Goal: Information Seeking & Learning: Learn about a topic

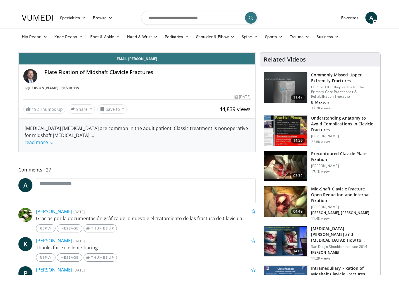
scroll to position [7, 0]
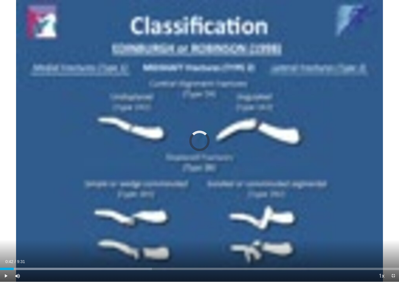
click at [29, 267] on div "Progress Bar" at bounding box center [76, 269] width 152 height 2
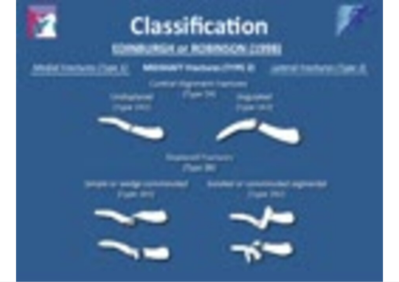
click at [48, 242] on div "10 seconds Tap to unmute" at bounding box center [199, 141] width 399 height 282
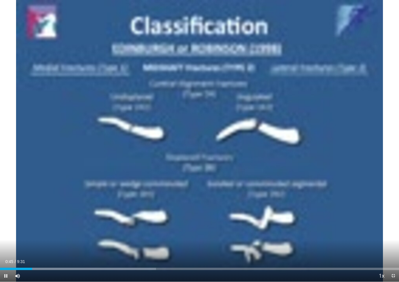
click at [42, 267] on div "Progress Bar" at bounding box center [82, 269] width 147 height 2
click at [398, 146] on div "10 seconds Tap to unmute" at bounding box center [199, 141] width 399 height 282
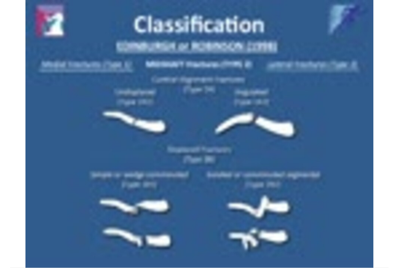
scroll to position [0, 0]
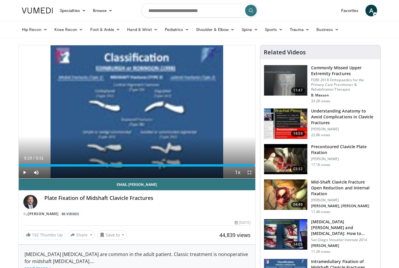
click at [292, 200] on img at bounding box center [285, 194] width 43 height 30
click at [334, 187] on h3 "Mid-Shaft Clavicle Fracture Open Reduction and Internal Fixation" at bounding box center [344, 188] width 66 height 18
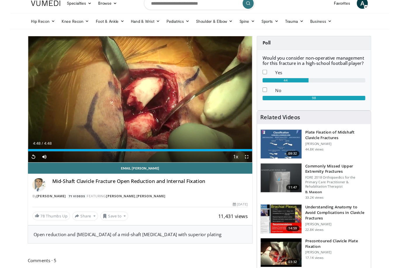
scroll to position [31, 0]
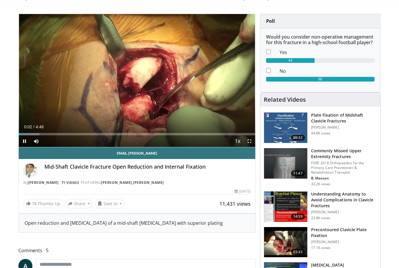
click at [38, 133] on div "Progress Bar" at bounding box center [29, 134] width 21 height 2
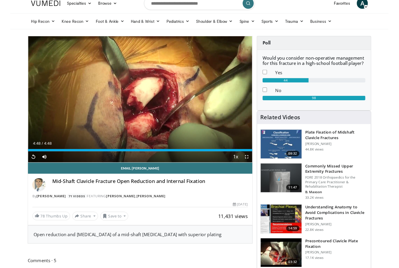
scroll to position [62, 0]
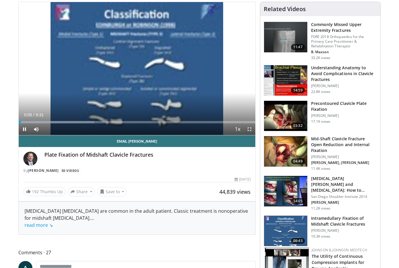
scroll to position [43, 0]
click at [50, 123] on div "Progress Bar" at bounding box center [59, 122] width 81 height 2
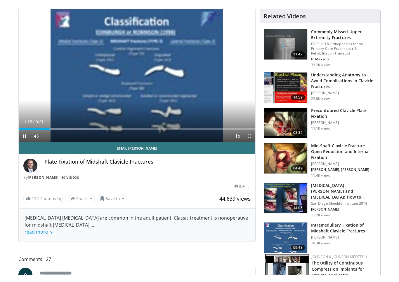
scroll to position [7, 0]
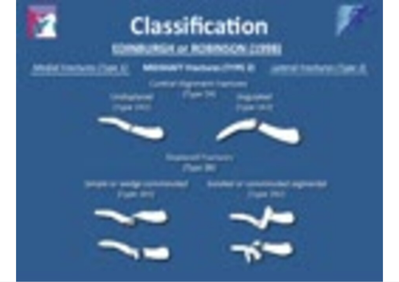
click at [60, 207] on div "10 seconds Tap to unmute" at bounding box center [199, 141] width 399 height 282
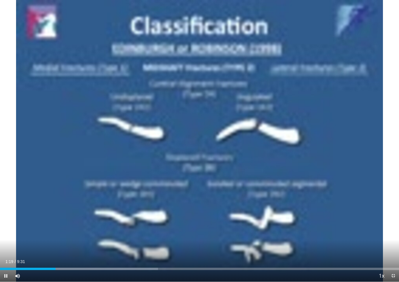
click at [75, 267] on div "Progress Bar" at bounding box center [95, 269] width 124 height 2
click at [97, 267] on div "Current Time 1:48 / Duration 9:31 Pause Skip Backward Skip Forward Mute Loaded …" at bounding box center [199, 276] width 399 height 12
click at [86, 240] on div "10 seconds Tap to unmute" at bounding box center [199, 141] width 399 height 282
click at [104, 263] on div "Current Time 1:50 / Duration 9:31" at bounding box center [199, 261] width 399 height 5
click at [92, 258] on div "10 seconds Tap to unmute" at bounding box center [199, 141] width 399 height 282
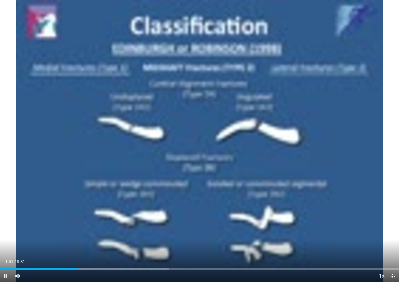
click at [94, 267] on div "Progress Bar" at bounding box center [112, 269] width 114 height 2
click at [63, 228] on div "10 seconds Tap to unmute" at bounding box center [199, 141] width 399 height 282
click at [108, 267] on div "Progress Bar" at bounding box center [126, 269] width 104 height 2
click at [116, 267] on div "Progress Bar" at bounding box center [128, 269] width 106 height 2
click at [128, 267] on div "Progress Bar" at bounding box center [140, 269] width 90 height 2
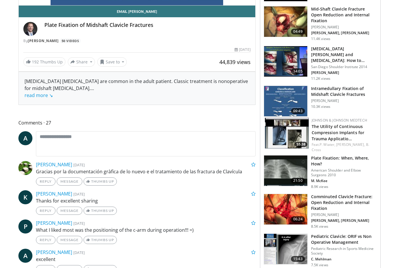
scroll to position [172, 0]
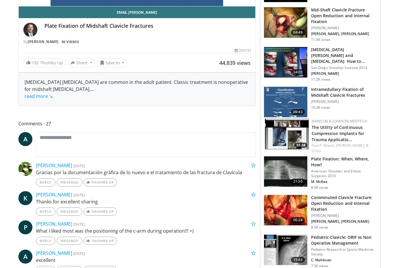
click at [286, 202] on img at bounding box center [285, 210] width 43 height 30
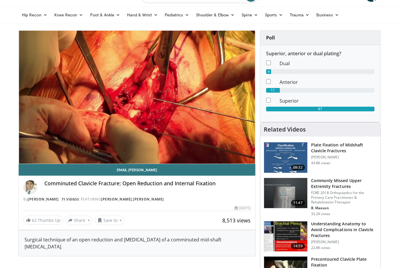
scroll to position [14, 0]
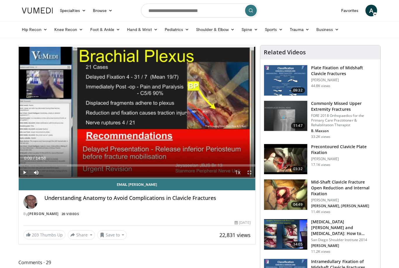
click at [295, 160] on img at bounding box center [285, 159] width 43 height 30
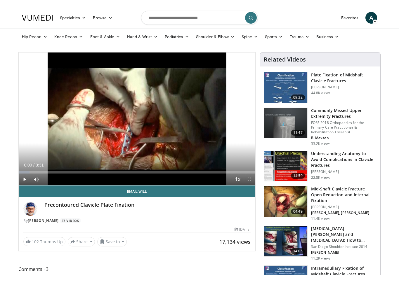
scroll to position [7, 0]
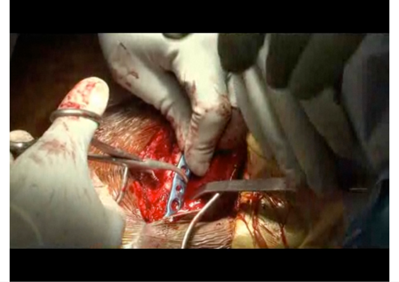
click at [75, 143] on div "10 seconds Tap to unmute" at bounding box center [199, 141] width 399 height 282
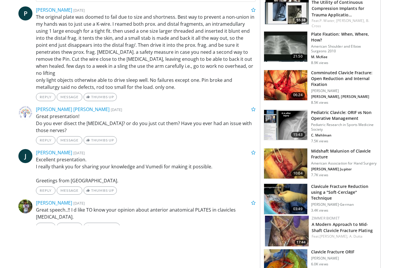
scroll to position [292, 0]
click at [298, 158] on img at bounding box center [285, 163] width 43 height 30
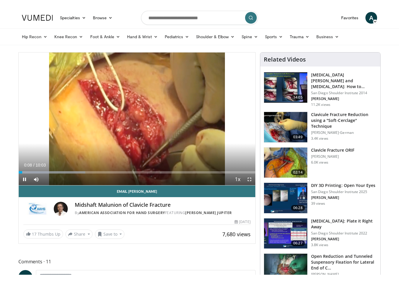
scroll to position [7, 0]
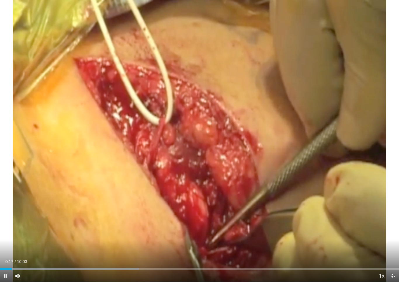
click at [12, 266] on div "Loaded : 34.83%" at bounding box center [199, 268] width 399 height 6
click at [57, 156] on div "10 seconds Tap to unmute" at bounding box center [199, 141] width 399 height 282
click at [2, 248] on div "10 seconds Tap to unmute" at bounding box center [199, 141] width 399 height 282
click at [330, 152] on div "10 seconds Tap to unmute" at bounding box center [199, 141] width 399 height 282
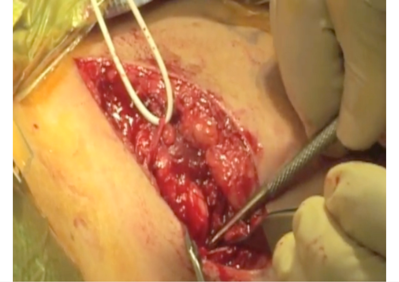
click at [346, 138] on div "10 seconds Tap to unmute" at bounding box center [199, 141] width 399 height 282
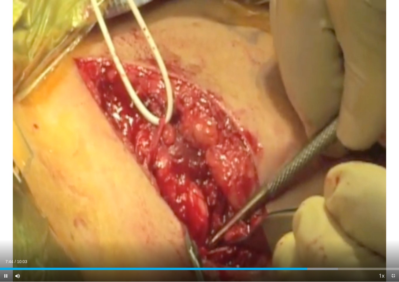
click at [350, 128] on div "10 seconds Tap to unmute" at bounding box center [199, 141] width 399 height 282
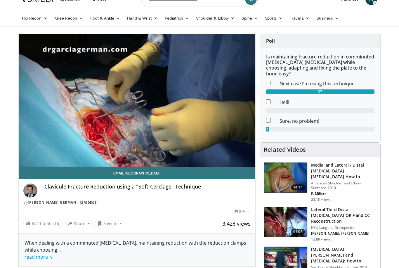
scroll to position [11, 0]
click at [53, 116] on div "10 seconds Tap to unmute" at bounding box center [137, 100] width 236 height 133
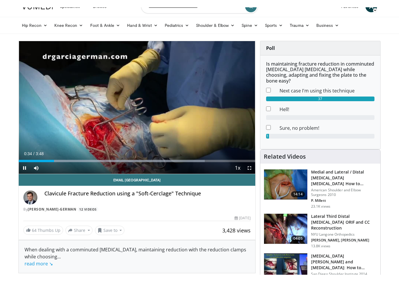
scroll to position [7, 0]
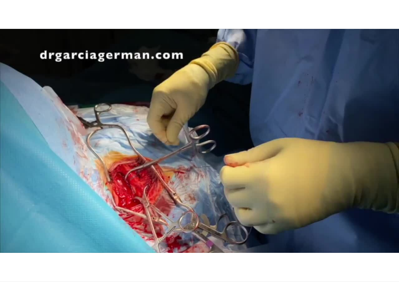
click at [336, 172] on div "10 seconds Tap to unmute" at bounding box center [199, 141] width 399 height 282
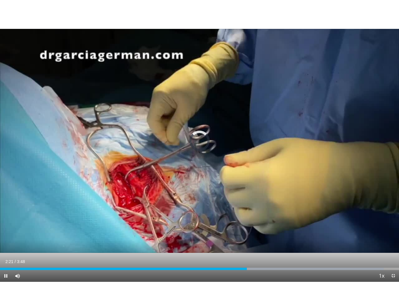
click at [247, 265] on div "Loaded : 96.18%" at bounding box center [199, 268] width 399 height 6
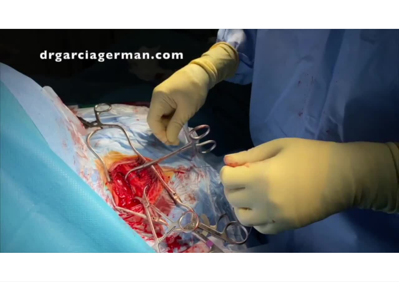
click at [268, 222] on div "10 seconds Tap to unmute" at bounding box center [199, 141] width 399 height 282
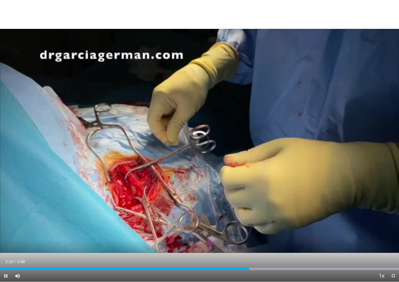
click at [228, 267] on div "Progress Bar" at bounding box center [124, 269] width 249 height 2
click at [211, 267] on div "Progress Bar" at bounding box center [114, 269] width 229 height 2
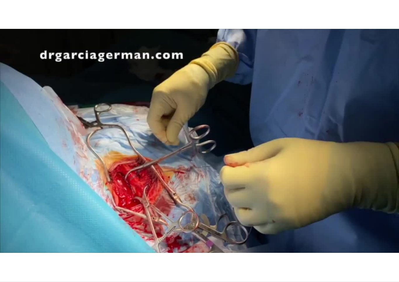
click at [326, 164] on div "10 seconds Tap to unmute" at bounding box center [199, 141] width 399 height 282
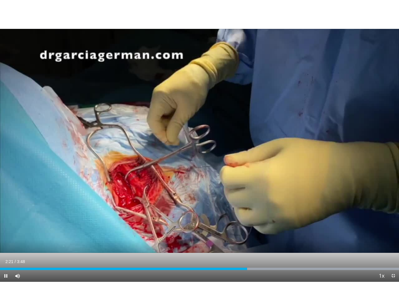
click at [215, 267] on div "Progress Bar" at bounding box center [123, 269] width 247 height 2
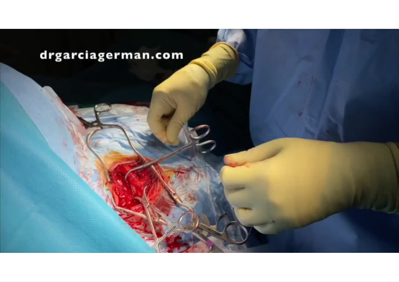
click at [278, 205] on div "10 seconds Tap to unmute" at bounding box center [199, 141] width 399 height 282
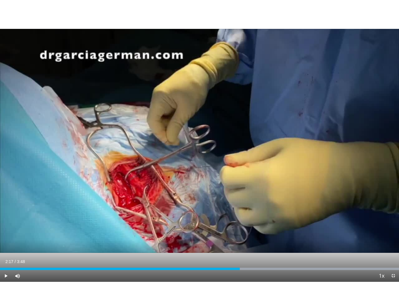
click at [224, 267] on div "Progress Bar" at bounding box center [120, 269] width 240 height 2
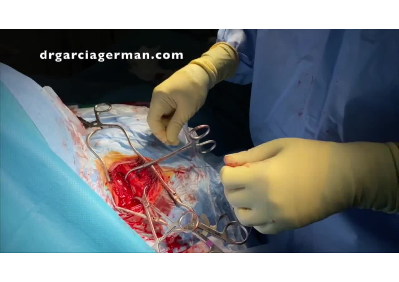
click at [238, 214] on div "10 seconds Tap to unmute" at bounding box center [199, 141] width 399 height 282
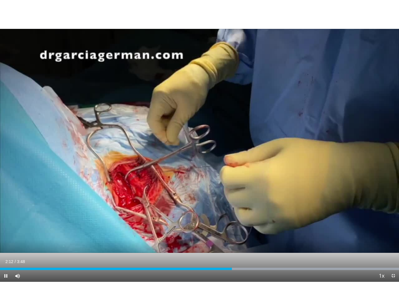
click at [203, 267] on div "Progress Bar" at bounding box center [116, 269] width 232 height 2
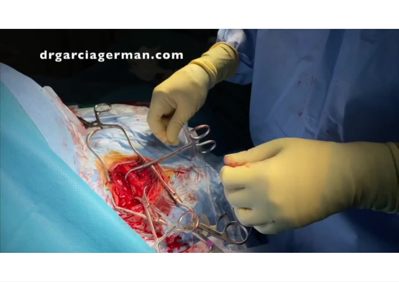
click at [338, 115] on div "10 seconds Tap to unmute" at bounding box center [199, 141] width 399 height 282
click at [394, 267] on div "10 seconds Tap to unmute" at bounding box center [199, 141] width 399 height 282
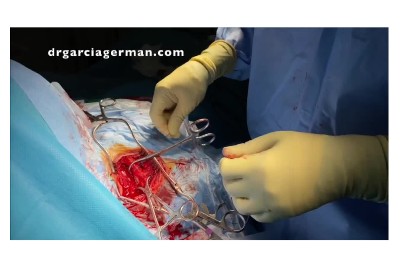
scroll to position [11, 0]
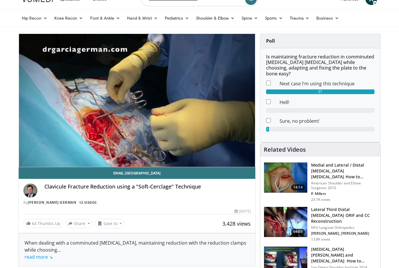
click at [106, 156] on div "Current Time 3:47 / Duration 3:48" at bounding box center [137, 158] width 236 height 5
click at [90, 141] on div "10 seconds Tap to unmute" at bounding box center [137, 100] width 236 height 133
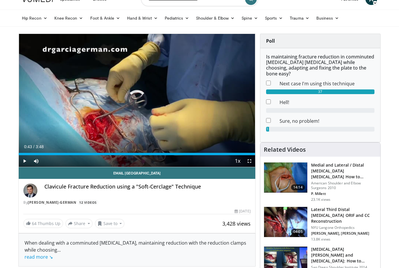
click at [64, 155] on div "Progress Bar" at bounding box center [137, 154] width 236 height 2
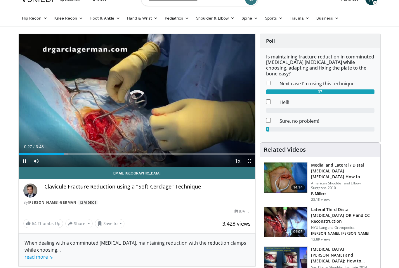
click at [47, 154] on div "Progress Bar" at bounding box center [41, 154] width 45 height 2
click at [31, 154] on div "Progress Bar" at bounding box center [34, 154] width 31 height 2
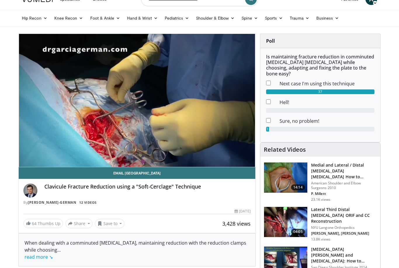
click at [48, 156] on div "Current Time 0:12 / Duration 3:48" at bounding box center [137, 158] width 236 height 5
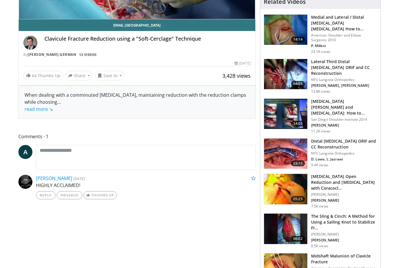
scroll to position [159, 0]
click at [300, 182] on img at bounding box center [285, 189] width 43 height 30
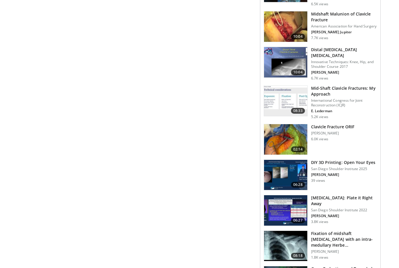
scroll to position [401, 0]
click at [295, 132] on img at bounding box center [285, 139] width 43 height 30
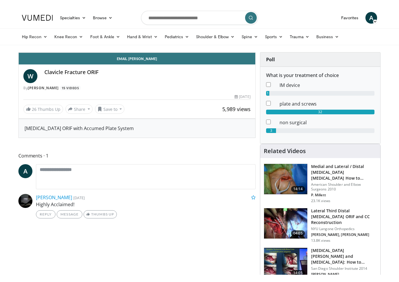
scroll to position [7, 0]
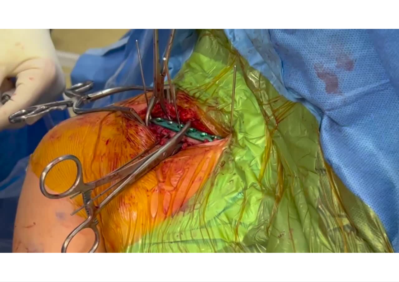
click at [218, 166] on div "10 seconds Tap to unmute" at bounding box center [199, 141] width 399 height 282
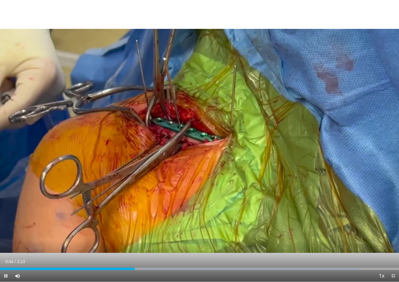
click at [144, 216] on div "10 seconds Tap to unmute" at bounding box center [199, 141] width 399 height 282
click at [115, 267] on div "Loaded : 90.13%" at bounding box center [199, 268] width 399 height 6
click at [98, 267] on div "Progress Bar" at bounding box center [61, 269] width 122 height 2
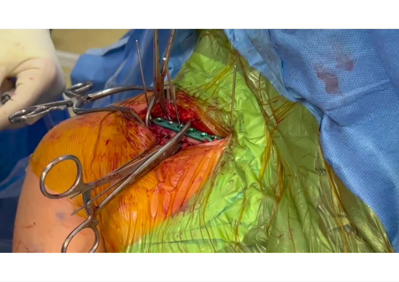
click at [105, 231] on div "10 seconds Tap to unmute" at bounding box center [199, 141] width 399 height 282
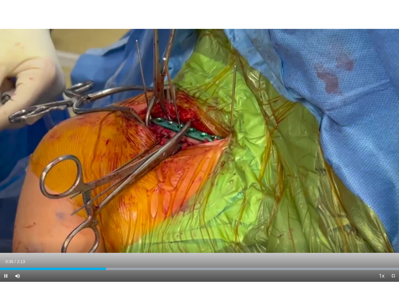
click at [75, 267] on div "Progress Bar" at bounding box center [199, 269] width 398 height 2
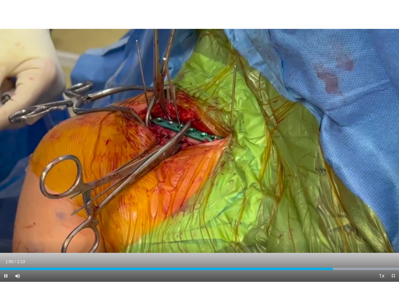
click at [310, 267] on div "Progress Bar" at bounding box center [166, 269] width 333 height 2
click at [303, 267] on div "Progress Bar" at bounding box center [156, 269] width 312 height 2
click at [282, 216] on div "10 seconds Tap to unmute" at bounding box center [199, 141] width 399 height 282
click at [258, 267] on div "Progress Bar" at bounding box center [159, 269] width 318 height 2
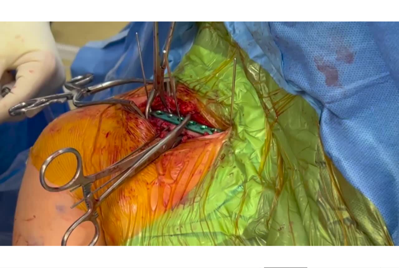
scroll to position [503, 0]
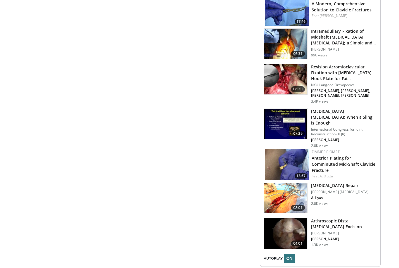
scroll to position [559, 0]
click at [292, 183] on img at bounding box center [285, 198] width 43 height 30
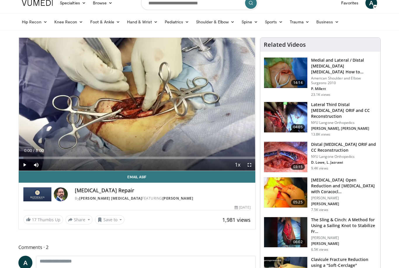
scroll to position [9, 0]
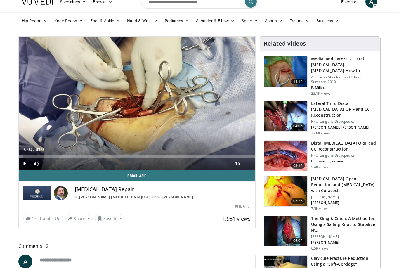
click at [144, 101] on div "10 seconds Tap to unmute" at bounding box center [137, 102] width 236 height 133
click at [255, 164] on span "Video Player" at bounding box center [249, 164] width 12 height 12
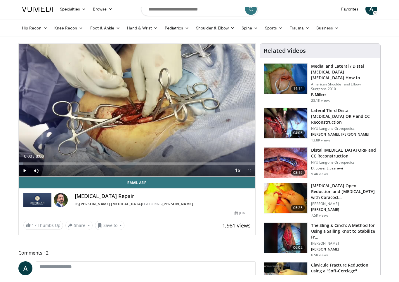
scroll to position [7, 0]
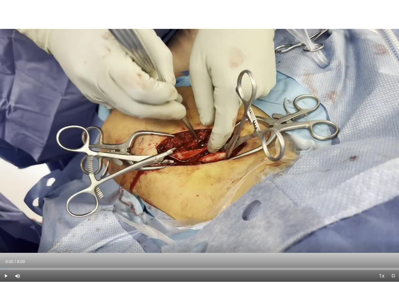
click at [219, 137] on div "10 seconds Tap to unmute" at bounding box center [199, 141] width 399 height 282
click at [167, 207] on div "10 seconds Tap to unmute" at bounding box center [199, 141] width 399 height 282
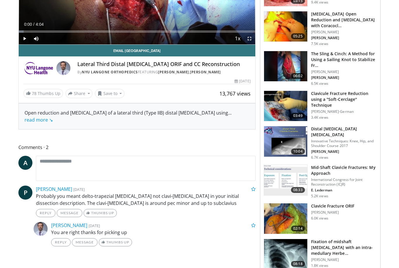
scroll to position [135, 0]
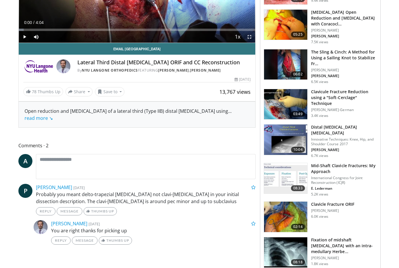
click at [341, 95] on h3 "Clavicule Fracture Reduction using a "Soft-Cerclage" Technique" at bounding box center [344, 98] width 66 height 18
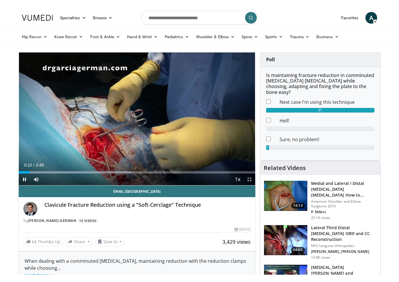
scroll to position [7, 0]
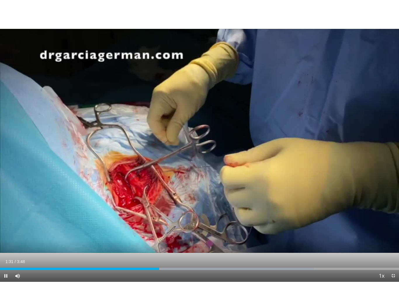
click at [349, 150] on div "10 seconds Tap to unmute" at bounding box center [199, 141] width 399 height 282
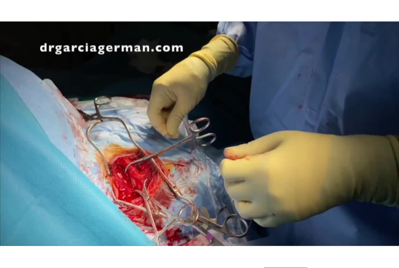
scroll to position [360, 0]
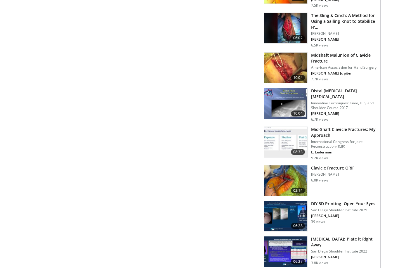
click at [297, 172] on img at bounding box center [285, 180] width 43 height 30
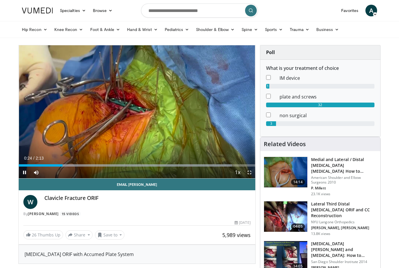
click at [139, 115] on icon "Video Player" at bounding box center [137, 111] width 16 height 16
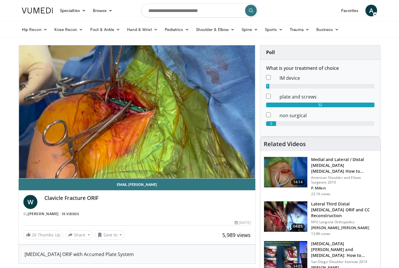
click at [66, 130] on div "10 seconds Tap to unmute" at bounding box center [137, 111] width 236 height 133
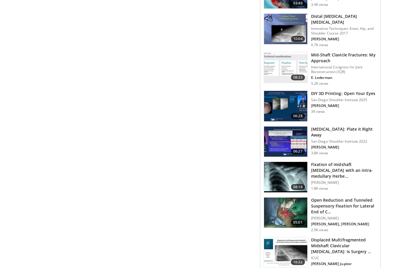
scroll to position [453, 0]
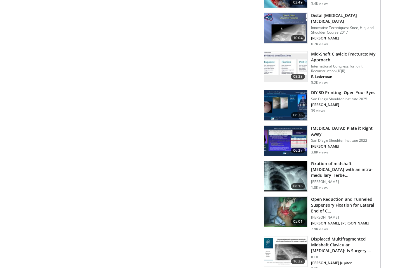
click at [294, 177] on img at bounding box center [285, 176] width 43 height 30
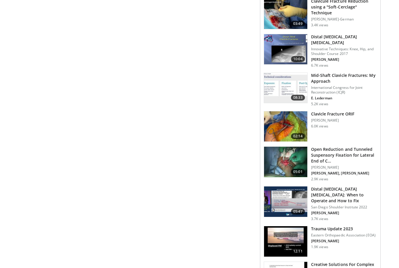
scroll to position [367, 0]
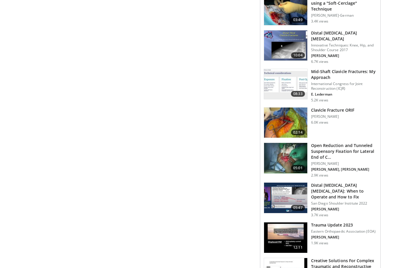
click at [291, 117] on img at bounding box center [285, 122] width 43 height 30
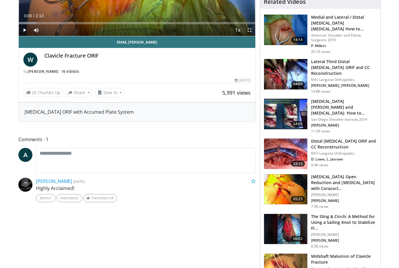
scroll to position [141, 0]
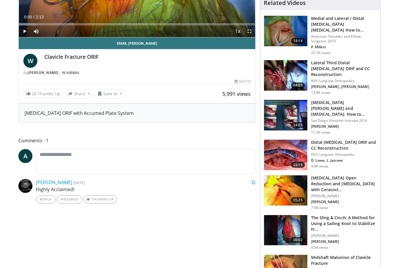
click at [294, 155] on img at bounding box center [285, 154] width 43 height 30
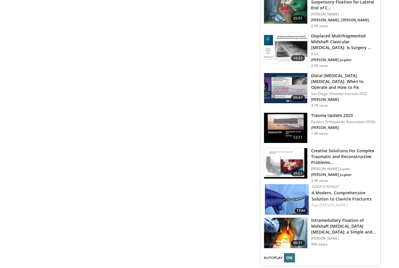
scroll to position [653, 0]
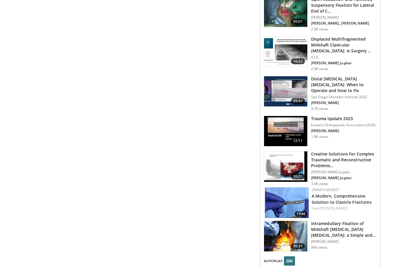
click at [290, 192] on img at bounding box center [287, 202] width 44 height 31
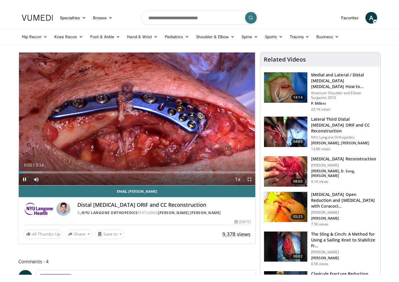
scroll to position [7, 0]
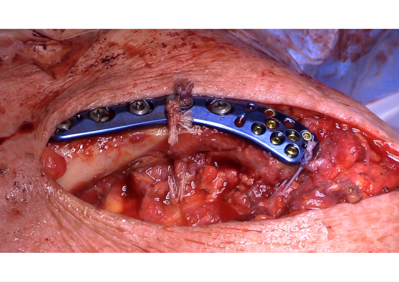
click at [220, 228] on div "10 seconds Tap to unmute" at bounding box center [199, 141] width 399 height 282
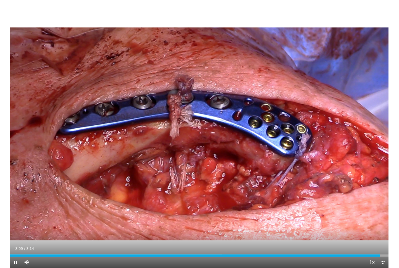
scroll to position [0, 0]
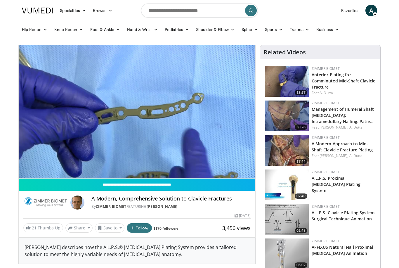
click at [278, 174] on img at bounding box center [287, 184] width 44 height 31
click at [250, 178] on span "Video Player" at bounding box center [249, 184] width 12 height 12
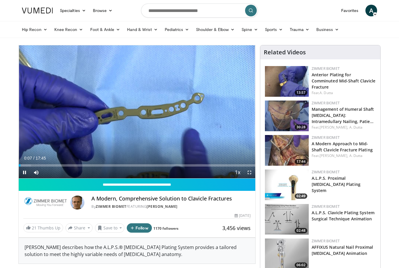
click at [38, 137] on div "10 seconds Tap to unmute" at bounding box center [137, 111] width 236 height 133
click at [21, 164] on div "Progress Bar" at bounding box center [20, 165] width 2 height 2
click at [244, 167] on span "Video Player" at bounding box center [249, 172] width 12 height 12
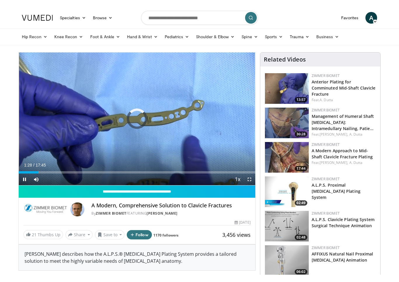
scroll to position [7, 0]
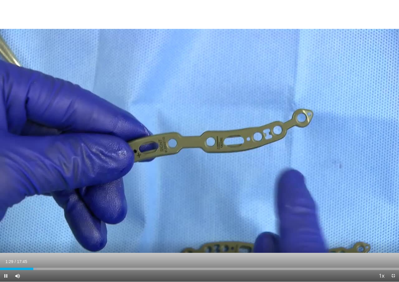
click at [40, 164] on div "10 seconds Tap to unmute" at bounding box center [199, 141] width 399 height 282
click at [53, 267] on div "Loaded : 13.14%" at bounding box center [199, 269] width 399 height 2
click at [36, 152] on div "10 seconds Tap to unmute" at bounding box center [199, 141] width 399 height 282
click at [68, 267] on div "Progress Bar" at bounding box center [58, 269] width 56 height 2
click at [89, 267] on div "Progress Bar" at bounding box center [62, 269] width 64 height 2
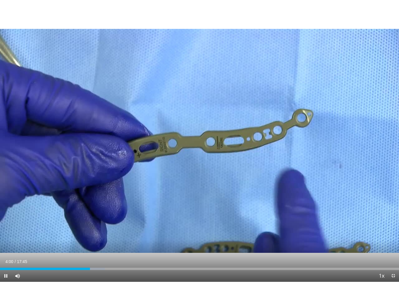
click at [33, 144] on div "10 seconds Tap to unmute" at bounding box center [199, 141] width 399 height 282
click at [124, 267] on div "Loaded : 26.29%" at bounding box center [199, 269] width 399 height 2
click at [157, 267] on div "Loaded : 30.05%" at bounding box center [199, 269] width 399 height 2
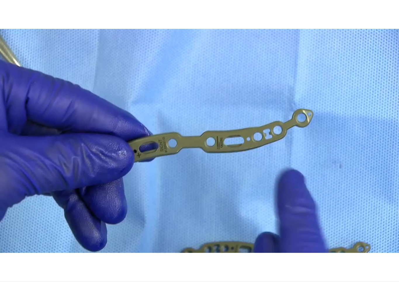
click at [142, 221] on div "10 seconds Tap to unmute" at bounding box center [199, 141] width 399 height 282
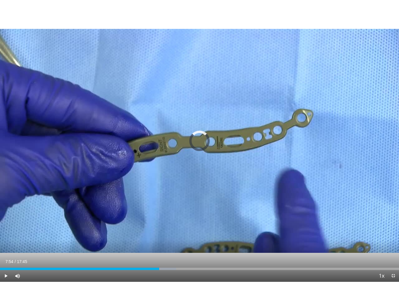
click at [178, 267] on div "Loaded : 44.13%" at bounding box center [199, 268] width 399 height 6
click at [143, 217] on div "10 seconds Tap to unmute" at bounding box center [199, 141] width 399 height 282
click at [161, 215] on div "10 seconds Tap to unmute" at bounding box center [199, 141] width 399 height 282
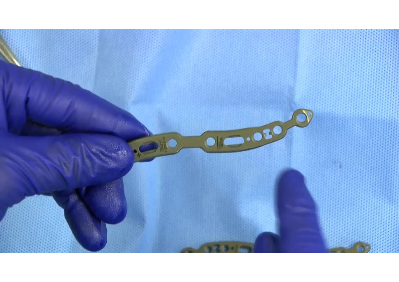
click at [184, 221] on div "10 seconds Tap to unmute" at bounding box center [199, 141] width 399 height 282
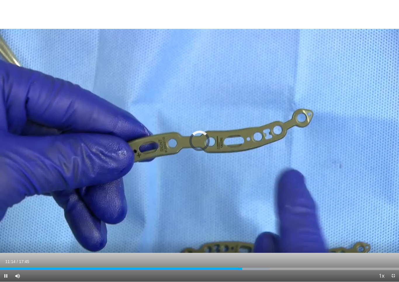
click at [252, 266] on div "Loaded : 67.61%" at bounding box center [199, 268] width 399 height 6
click at [267, 261] on div "Current Time 11:15 / Duration 17:45" at bounding box center [199, 261] width 399 height 5
click at [279, 257] on div "10 seconds Tap to unmute" at bounding box center [199, 141] width 399 height 282
click at [275, 267] on div "Progress Bar" at bounding box center [257, 269] width 40 height 2
click at [281, 267] on div "Progress Bar" at bounding box center [265, 269] width 40 height 2
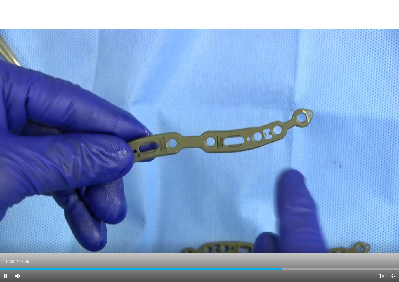
click at [298, 245] on div "10 seconds Tap to unmute" at bounding box center [199, 141] width 399 height 282
click at [293, 267] on div "Loaded : 72.31%" at bounding box center [199, 269] width 399 height 2
click at [304, 267] on div "Loaded : 73.40%" at bounding box center [199, 269] width 399 height 2
click at [306, 267] on div "Loaded : 73.40%" at bounding box center [199, 269] width 399 height 2
click at [318, 267] on div "Loaded : 73.40%" at bounding box center [199, 269] width 399 height 2
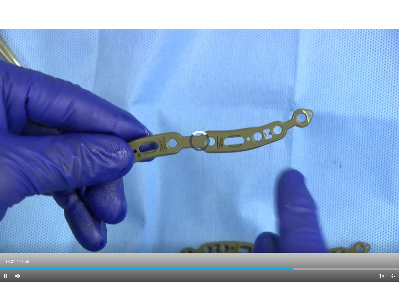
click at [302, 212] on div "10 seconds Tap to unmute" at bounding box center [199, 141] width 399 height 282
click at [318, 267] on div "Progress Bar" at bounding box center [317, 269] width 4 height 2
click at [335, 266] on div "Loaded : 80.11%" at bounding box center [199, 268] width 399 height 6
click at [265, 210] on div "10 seconds Tap to unmute" at bounding box center [199, 141] width 399 height 282
click at [319, 267] on div "Progress Bar" at bounding box center [168, 269] width 336 height 2
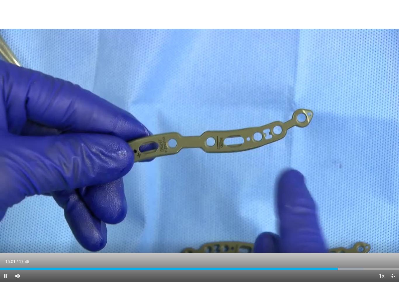
click at [291, 224] on div "10 seconds Tap to unmute" at bounding box center [199, 141] width 399 height 282
click at [344, 267] on div "Progress Bar" at bounding box center [341, 269] width 46 height 2
click at [312, 228] on div "10 seconds Tap to unmute" at bounding box center [199, 141] width 399 height 282
click at [355, 267] on div "Progress Bar" at bounding box center [355, 269] width 43 height 2
click at [317, 227] on div "10 seconds Tap to unmute" at bounding box center [199, 141] width 399 height 282
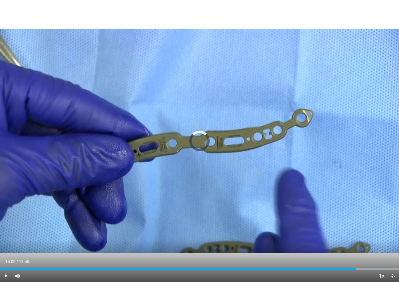
click at [362, 267] on div "Progress Bar" at bounding box center [368, 269] width 49 height 2
click at [308, 226] on div "10 seconds Tap to unmute" at bounding box center [199, 141] width 399 height 282
click at [369, 267] on div "Progress Bar" at bounding box center [372, 269] width 54 height 2
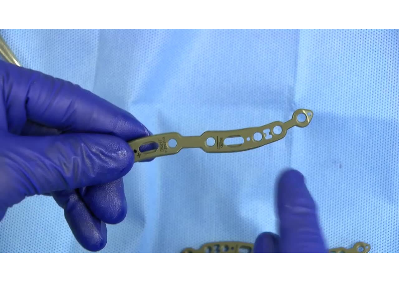
click at [350, 226] on div "10 seconds Tap to unmute" at bounding box center [199, 141] width 399 height 282
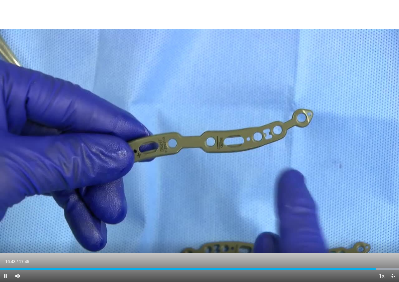
click at [154, 184] on div "10 seconds Tap to unmute" at bounding box center [199, 141] width 399 height 282
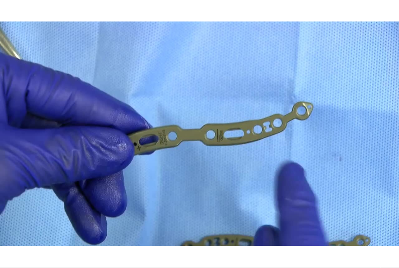
scroll to position [0, 0]
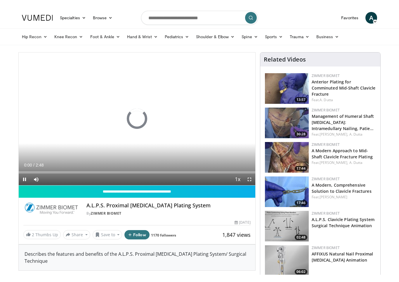
scroll to position [7, 0]
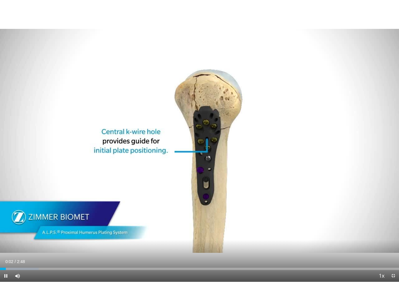
click at [36, 267] on div "Progress Bar" at bounding box center [19, 269] width 39 height 2
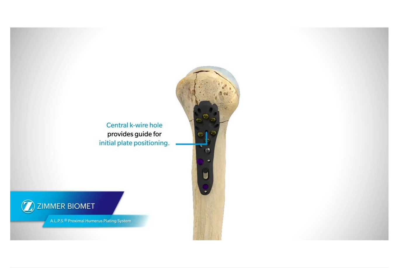
scroll to position [0, 0]
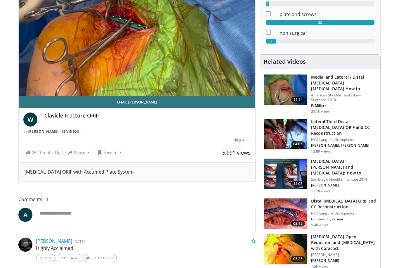
scroll to position [82, 0]
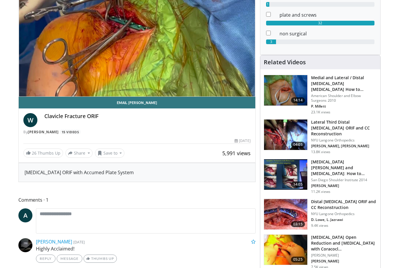
click at [346, 164] on h3 "[MEDICAL_DATA][PERSON_NAME] and [MEDICAL_DATA]: How to Prevent and How to Treat" at bounding box center [344, 168] width 66 height 18
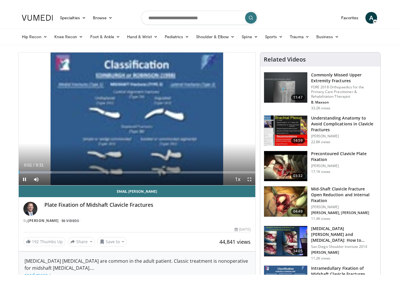
scroll to position [7, 0]
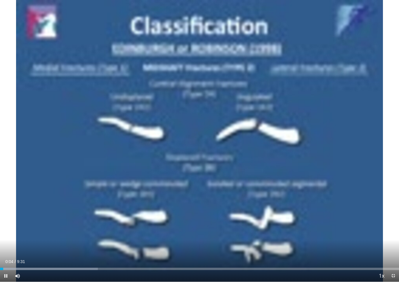
click at [28, 267] on div "Progress Bar" at bounding box center [49, 269] width 98 height 2
click at [50, 267] on div "Progress Bar" at bounding box center [59, 269] width 119 height 2
click at [64, 250] on div "10 seconds Tap to unmute" at bounding box center [199, 141] width 399 height 282
click at [64, 267] on div "Progress Bar" at bounding box center [66, 269] width 132 height 2
click at [228, 223] on div "10 seconds Tap to unmute" at bounding box center [199, 141] width 399 height 282
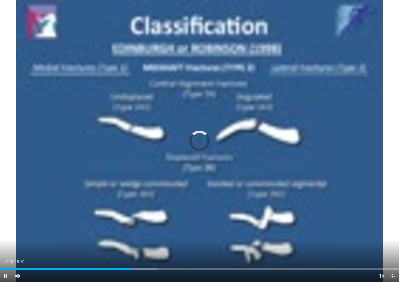
click at [133, 266] on div "Loaded : 39.63%" at bounding box center [199, 268] width 399 height 6
click at [192, 228] on div "10 seconds Tap to unmute" at bounding box center [199, 141] width 399 height 282
click at [151, 267] on div "Progress Bar" at bounding box center [139, 269] width 55 height 2
click at [143, 267] on div "Progress Bar" at bounding box center [75, 269] width 151 height 2
click at [144, 247] on div "10 seconds Tap to unmute" at bounding box center [199, 141] width 399 height 282
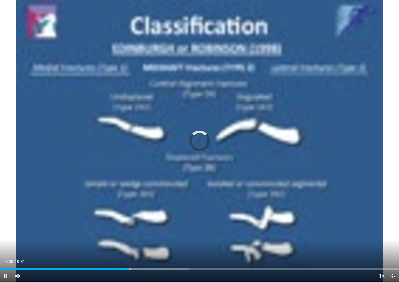
click at [129, 265] on div "Loaded : 47.27%" at bounding box center [199, 268] width 399 height 6
click at [212, 226] on div "10 seconds Tap to unmute" at bounding box center [199, 141] width 399 height 282
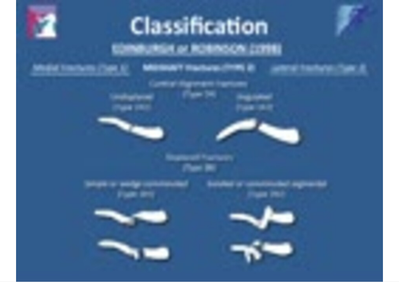
click at [244, 209] on div "10 seconds Tap to unmute" at bounding box center [199, 141] width 399 height 282
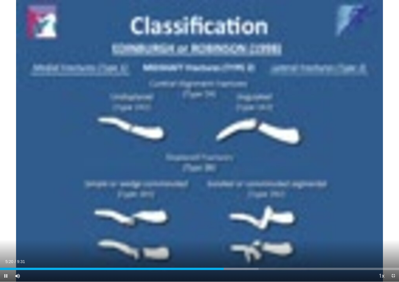
click at [230, 249] on div "10 seconds Tap to unmute" at bounding box center [199, 141] width 399 height 282
click at [266, 267] on div "Progress Bar" at bounding box center [268, 269] width 60 height 2
click at [278, 260] on div "Current Time 6:21 / Duration 9:31" at bounding box center [199, 261] width 399 height 5
click at [185, 238] on div "10 seconds Tap to unmute" at bounding box center [199, 141] width 399 height 282
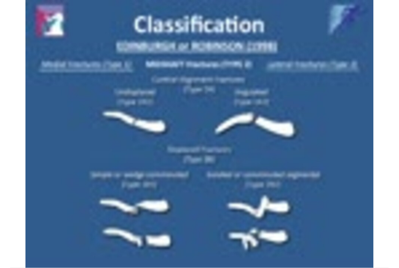
scroll to position [0, 0]
